Goal: Information Seeking & Learning: Learn about a topic

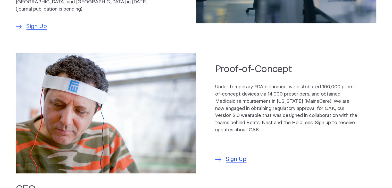
scroll to position [357, 0]
click at [194, 83] on p "Under temporary FDA clearance, we distributed 100,000 proof-of-concept devices …" at bounding box center [286, 108] width 142 height 50
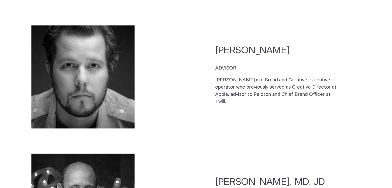
scroll to position [1270, 0]
click at [194, 107] on section "[PERSON_NAME] ADVISOR [PERSON_NAME] is a Brand and Creative executive operator …" at bounding box center [196, 77] width 361 height 113
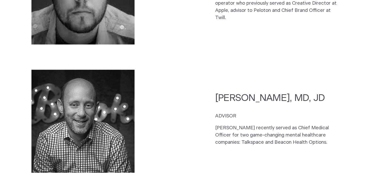
scroll to position [1354, 0]
click at [194, 124] on p "[PERSON_NAME] recently served as Chief Medical Officer for two game-changing me…" at bounding box center [278, 135] width 126 height 22
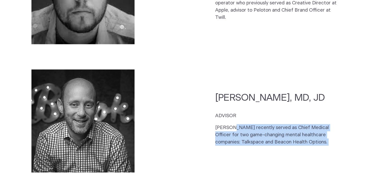
click at [194, 124] on p "[PERSON_NAME] recently served as Chief Medical Officer for two game-changing me…" at bounding box center [278, 135] width 126 height 22
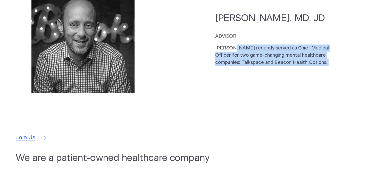
scroll to position [1431, 0]
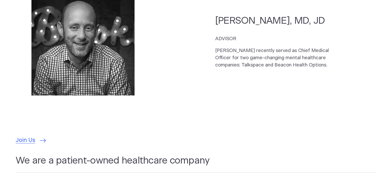
click at [194, 47] on p "[PERSON_NAME] recently served as Chief Medical Officer for two game-changing me…" at bounding box center [278, 58] width 126 height 22
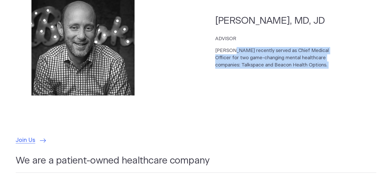
click at [194, 47] on p "[PERSON_NAME] recently served as Chief Medical Officer for two game-changing me…" at bounding box center [278, 58] width 126 height 22
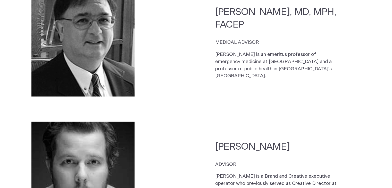
scroll to position [1174, 0]
click at [194, 51] on p "[PERSON_NAME] is an emeritus professor of emergency medicine at [GEOGRAPHIC_DAT…" at bounding box center [278, 65] width 126 height 29
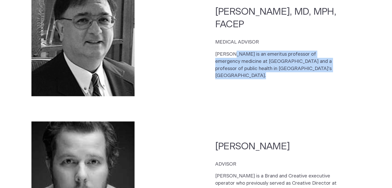
click at [194, 51] on p "[PERSON_NAME] is an emeritus professor of emergency medicine at [GEOGRAPHIC_DAT…" at bounding box center [278, 65] width 126 height 29
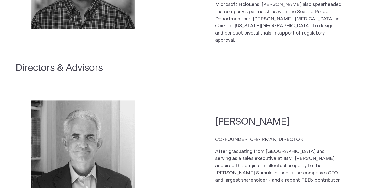
scroll to position [672, 0]
